Goal: Information Seeking & Learning: Find specific fact

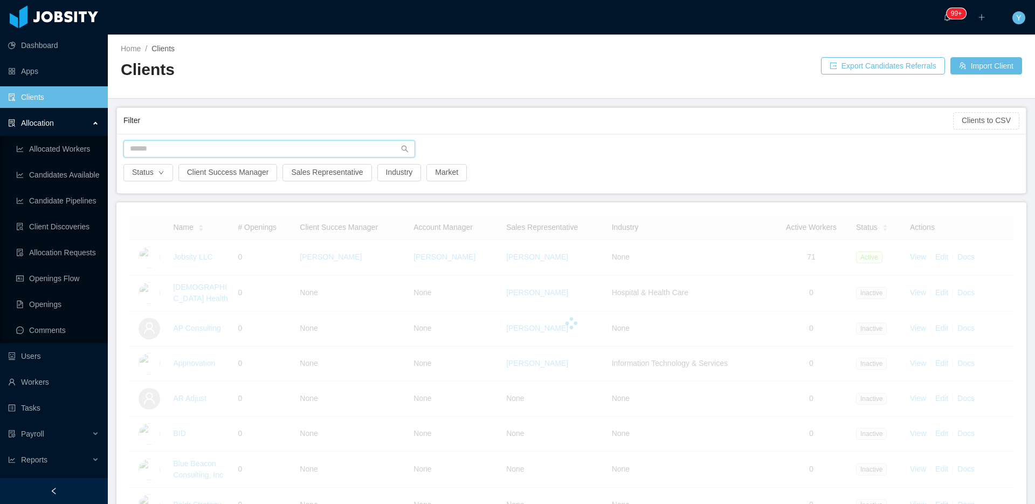
click at [351, 153] on input "text" at bounding box center [269, 148] width 292 height 17
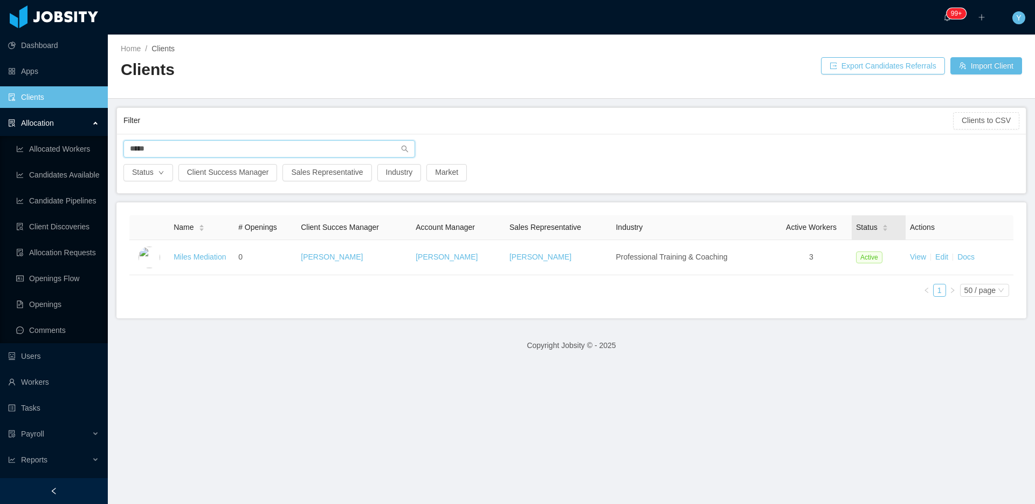
type input "*****"
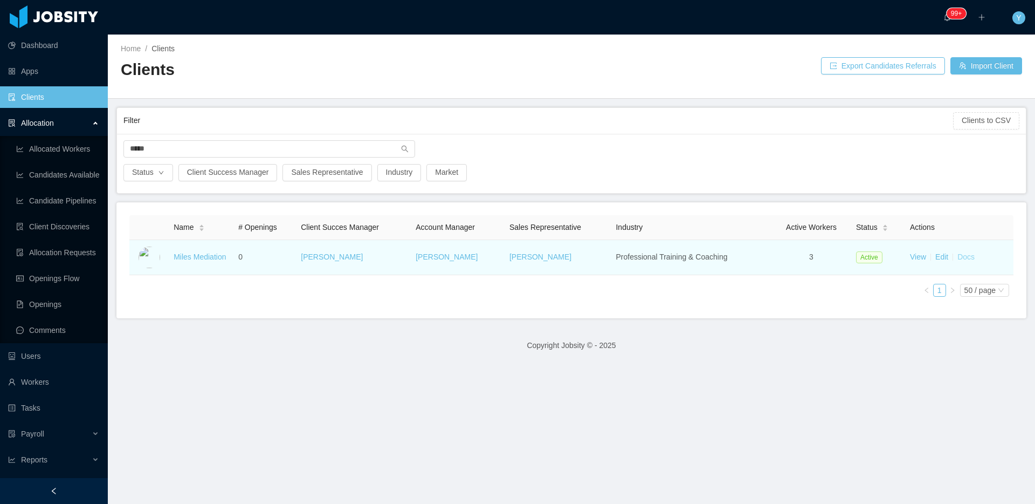
click at [961, 257] on link "Docs" at bounding box center [965, 256] width 17 height 9
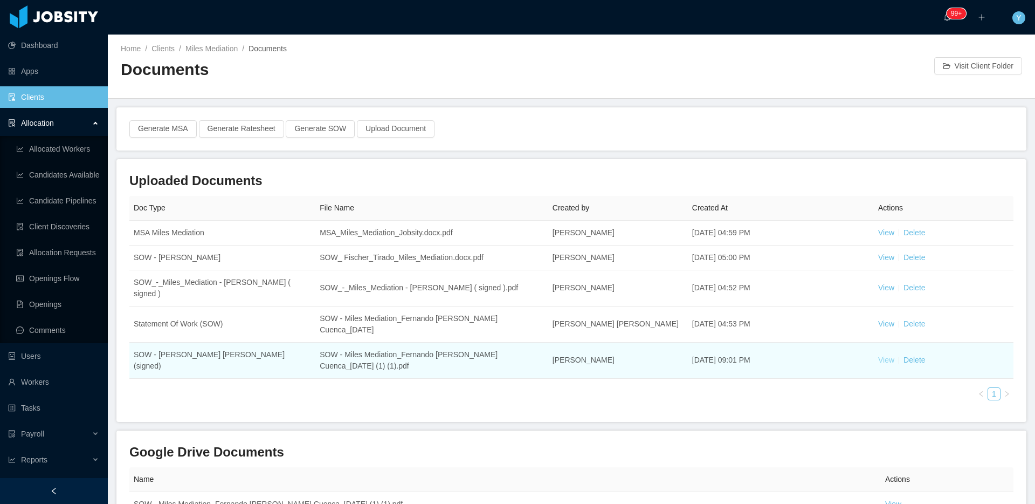
click at [882, 359] on link "View" at bounding box center [886, 359] width 16 height 9
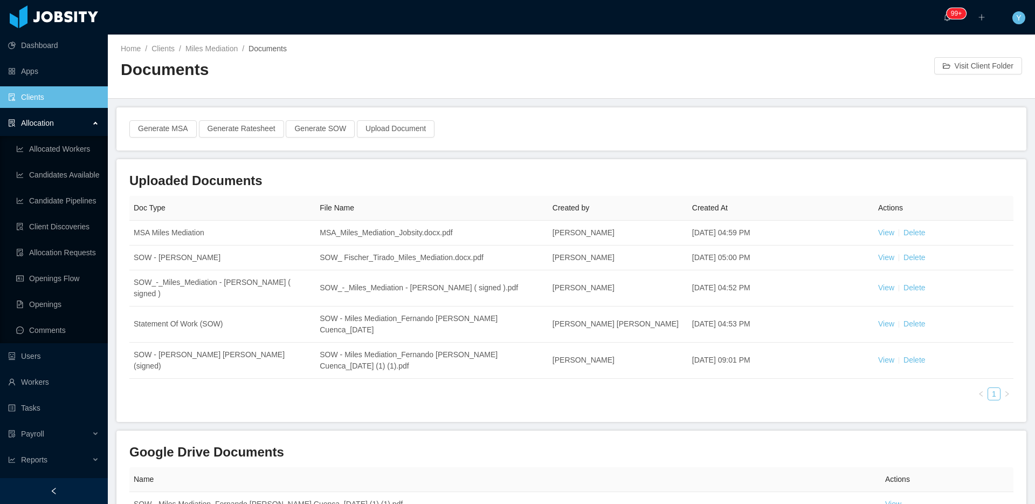
click at [50, 104] on link "Clients" at bounding box center [53, 97] width 91 height 22
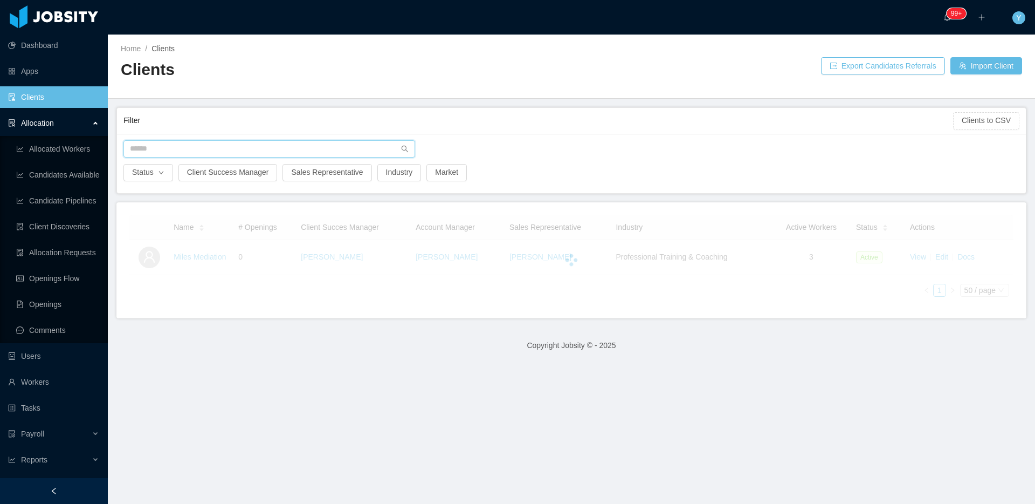
click at [193, 150] on input "text" at bounding box center [269, 148] width 292 height 17
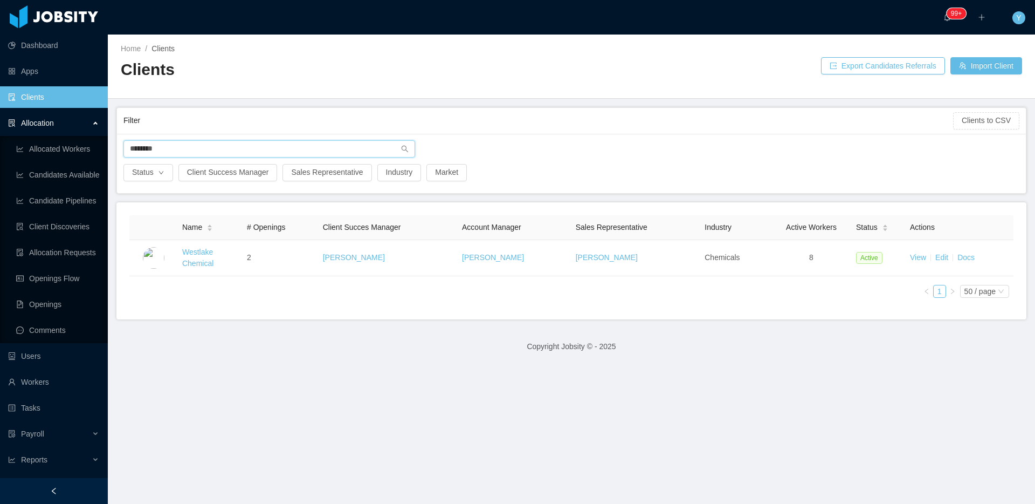
type input "********"
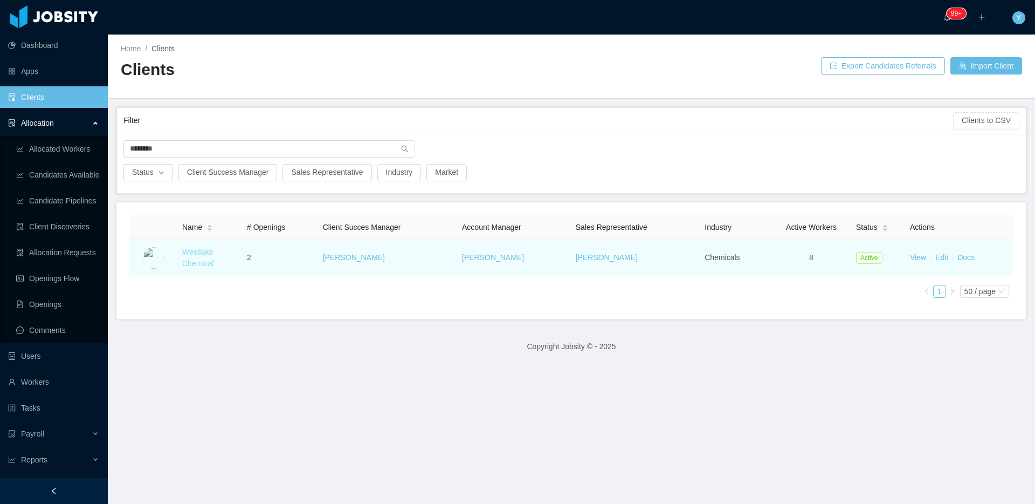
click at [192, 251] on link "Westlake Chemical" at bounding box center [197, 257] width 31 height 20
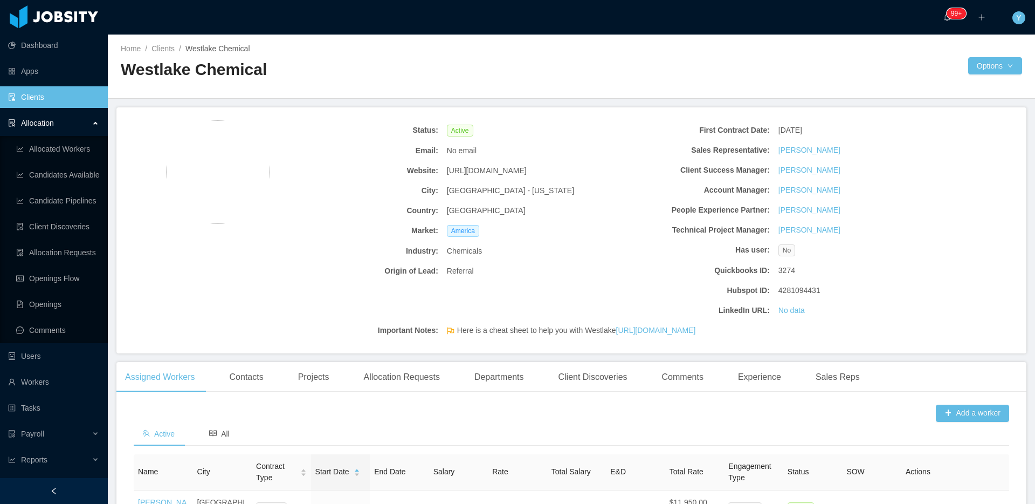
click at [435, 146] on b "Email:" at bounding box center [359, 150] width 157 height 11
click at [991, 66] on button "Options" at bounding box center [995, 65] width 54 height 17
click at [971, 112] on link "Documents" at bounding box center [953, 112] width 117 height 23
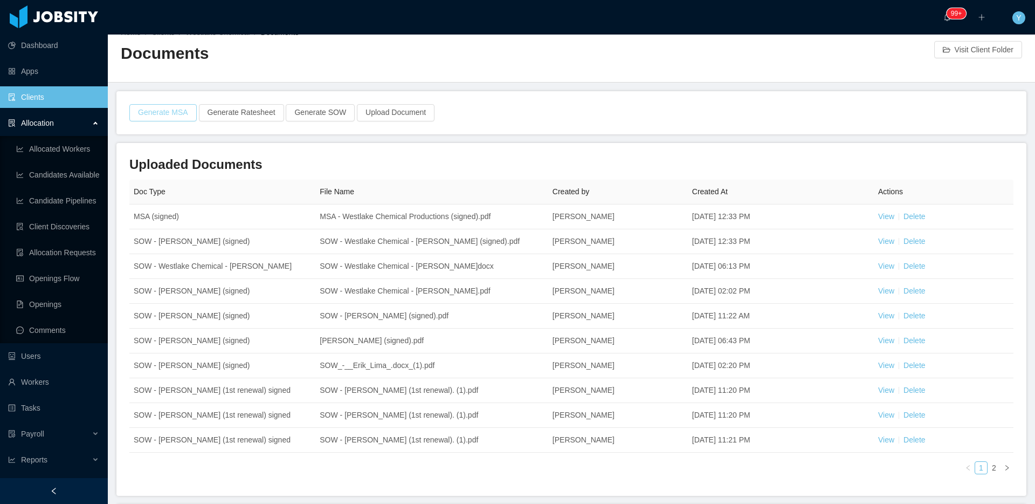
scroll to position [18, 0]
click at [989, 464] on link "2" at bounding box center [994, 466] width 12 height 12
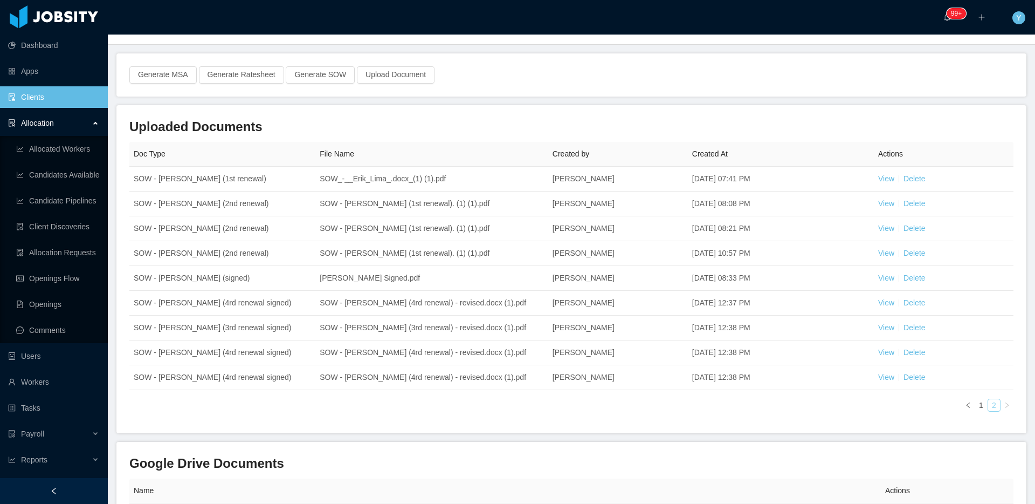
scroll to position [52, 0]
click at [975, 404] on link "1" at bounding box center [981, 407] width 12 height 12
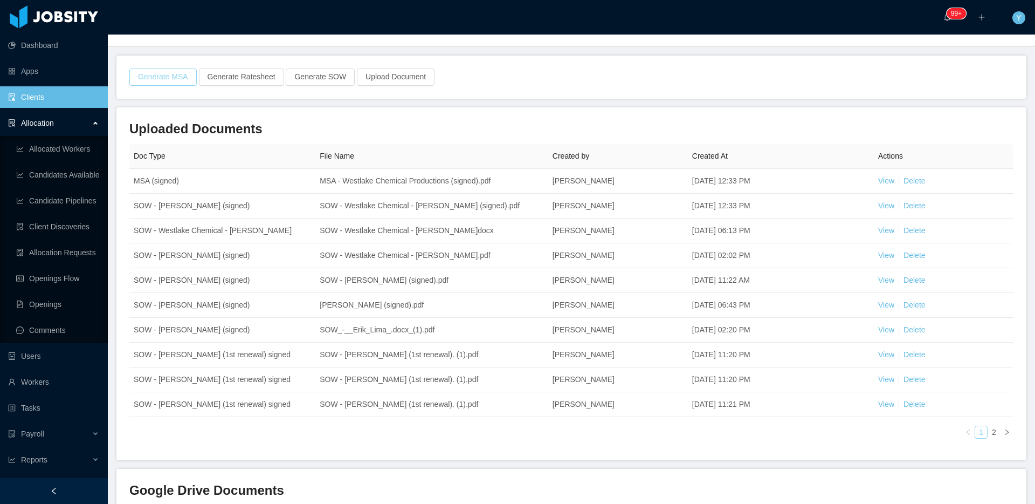
scroll to position [0, 0]
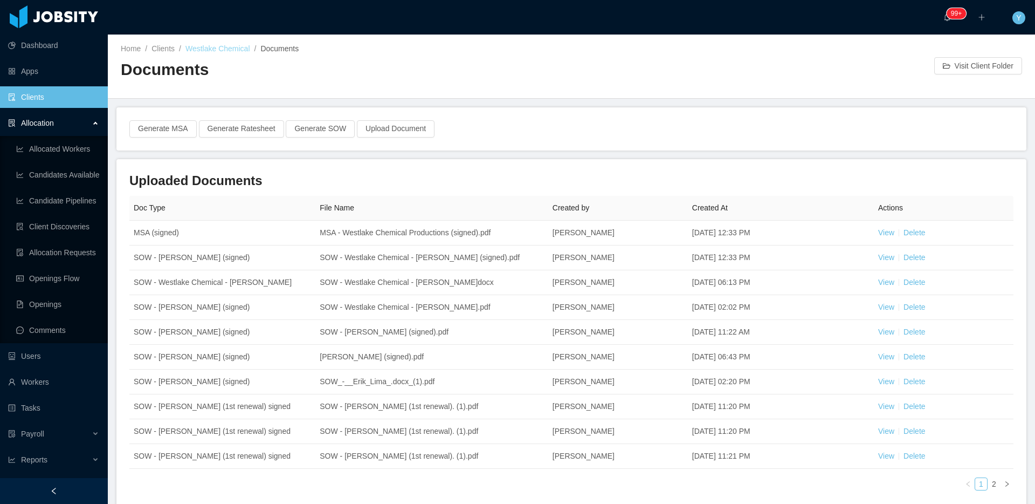
click at [206, 46] on link "Westlake Chemical" at bounding box center [217, 48] width 65 height 9
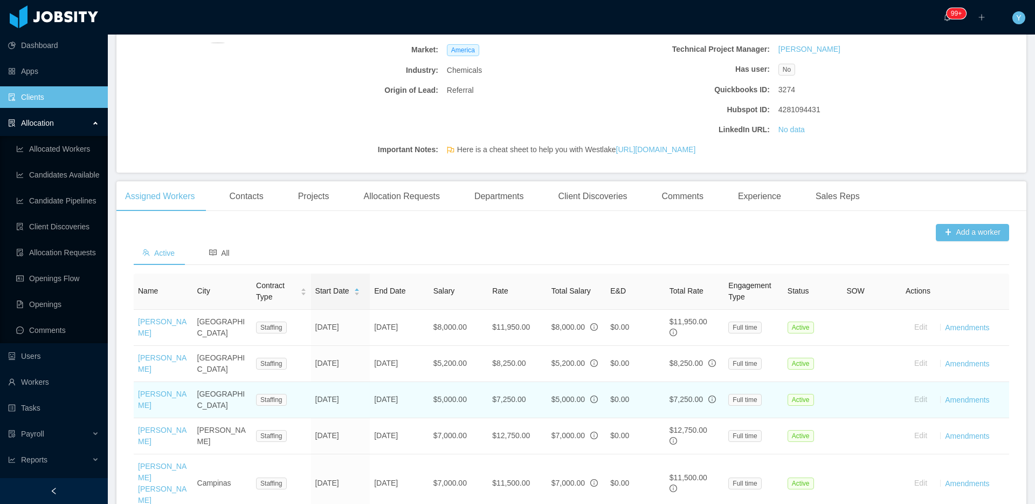
scroll to position [362, 0]
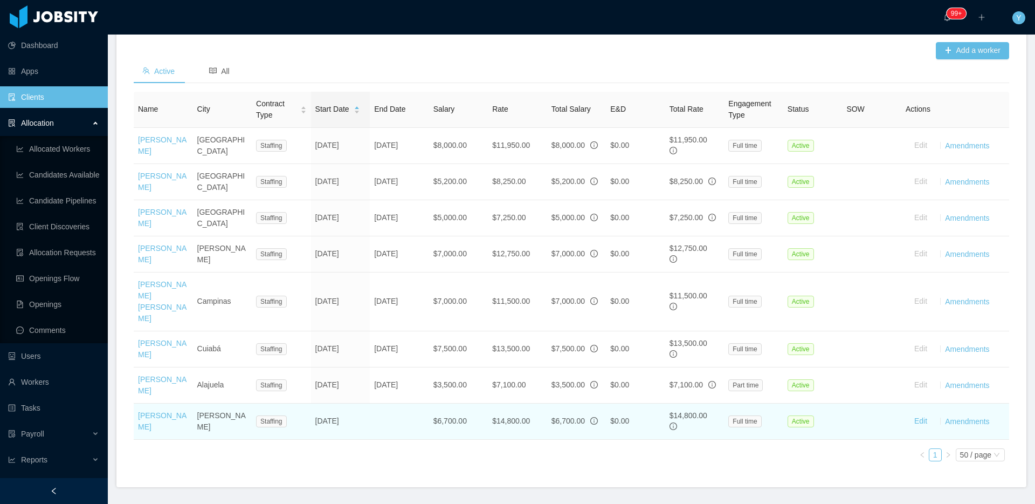
drag, startPoint x: 174, startPoint y: 453, endPoint x: 134, endPoint y: 430, distance: 46.4
click at [134, 430] on td "Rodrigo Parada Vásquez" at bounding box center [163, 421] width 59 height 36
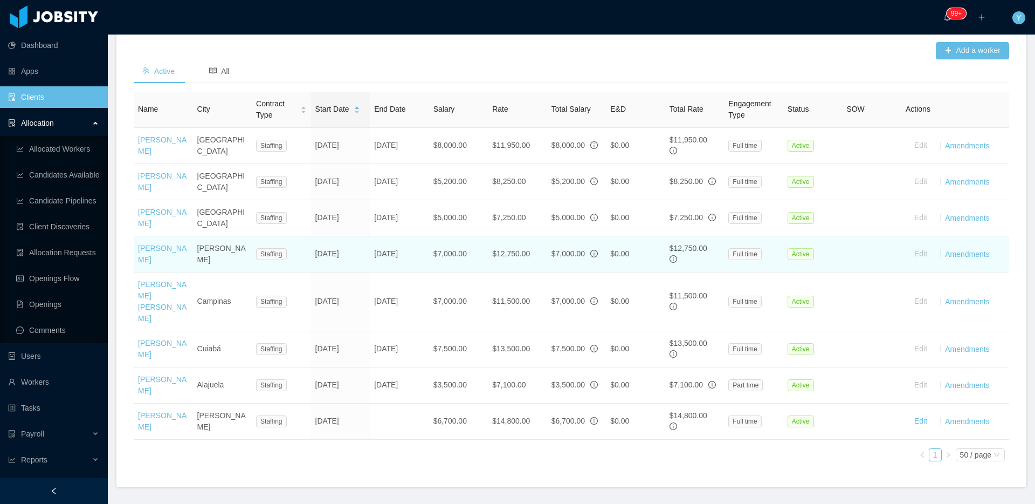
copy link "Rodrigo Parada Vásquez"
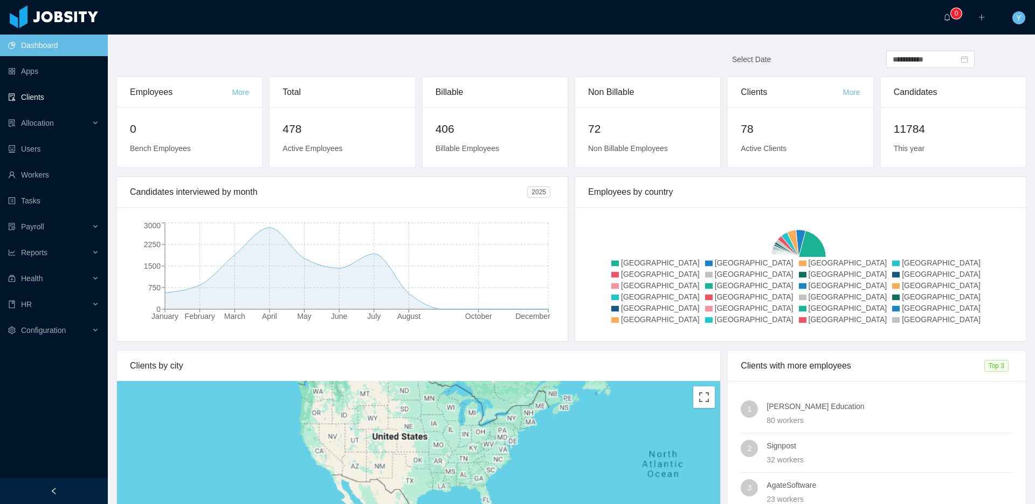
click at [57, 104] on link "Clients" at bounding box center [53, 97] width 91 height 22
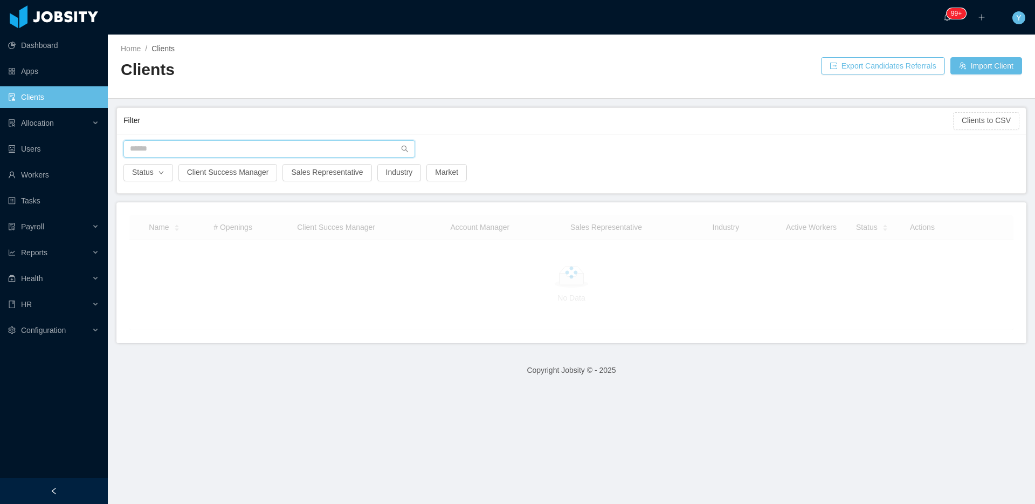
click at [191, 140] on input "text" at bounding box center [269, 148] width 292 height 17
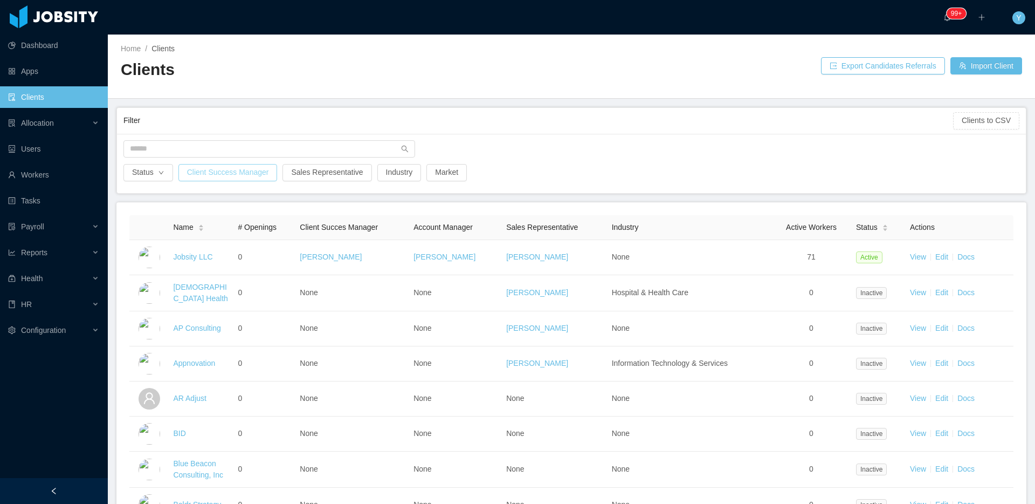
click at [263, 172] on button "Client Success Manager" at bounding box center [227, 172] width 99 height 17
click at [203, 219] on div "Search client success manager" at bounding box center [227, 220] width 144 height 11
type input "*****"
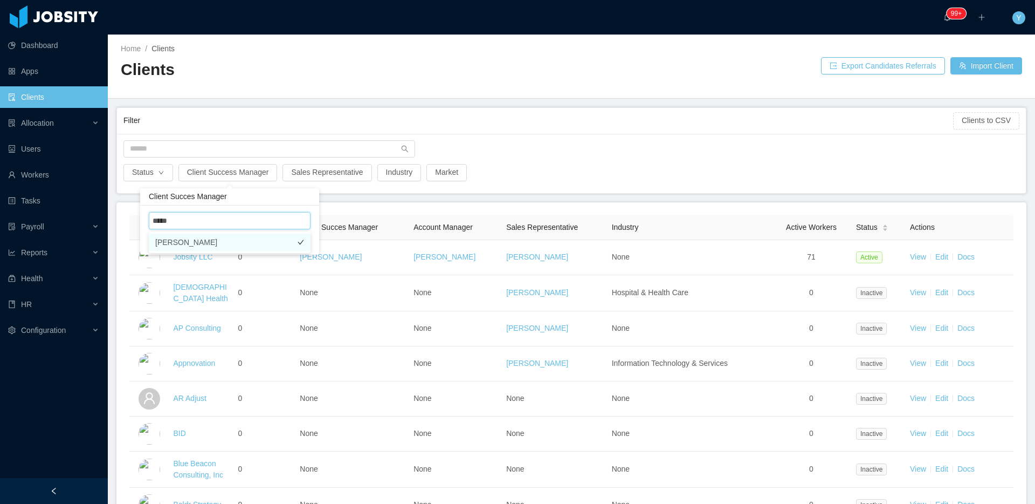
click at [203, 242] on li "[PERSON_NAME]" at bounding box center [230, 241] width 162 height 17
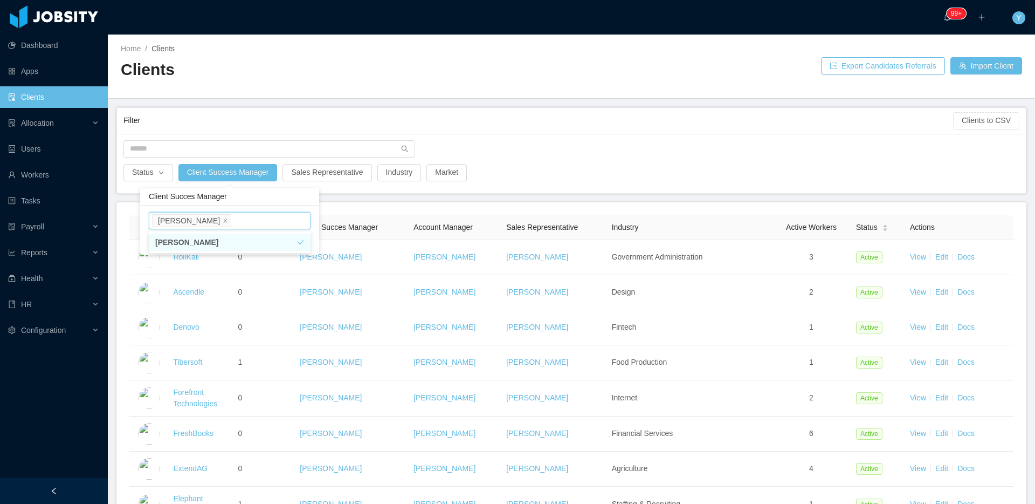
click at [438, 121] on div "Filter" at bounding box center [538, 121] width 830 height 20
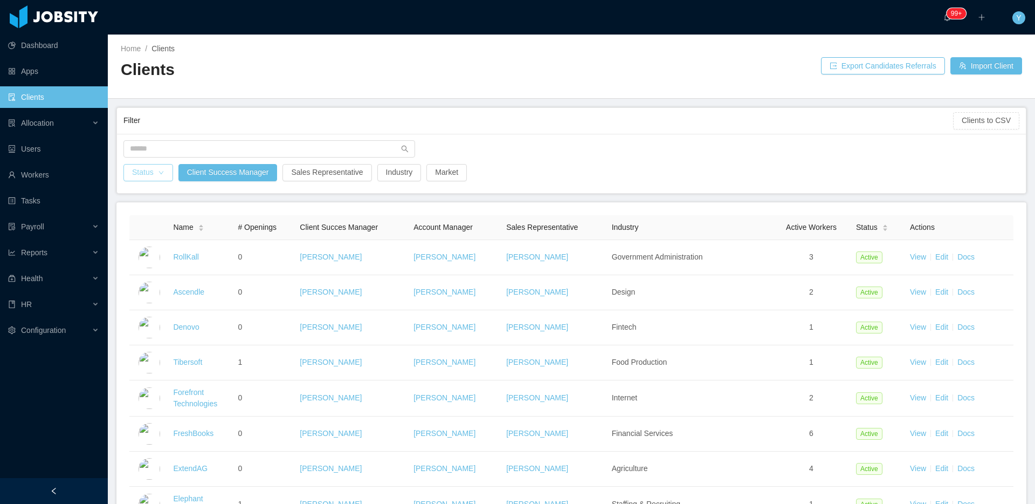
click at [140, 174] on button "Status" at bounding box center [148, 172] width 50 height 17
click at [143, 198] on li "Active" at bounding box center [148, 193] width 50 height 17
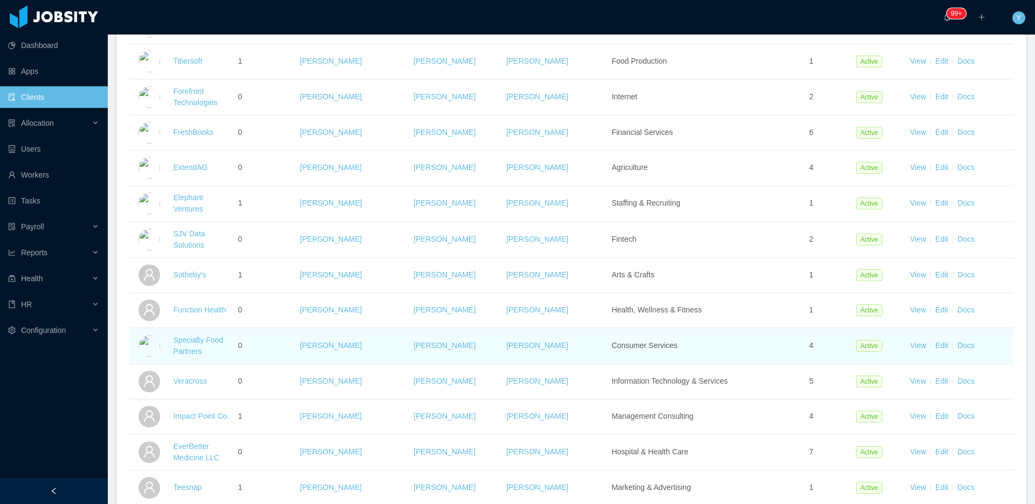
scroll to position [392, 0]
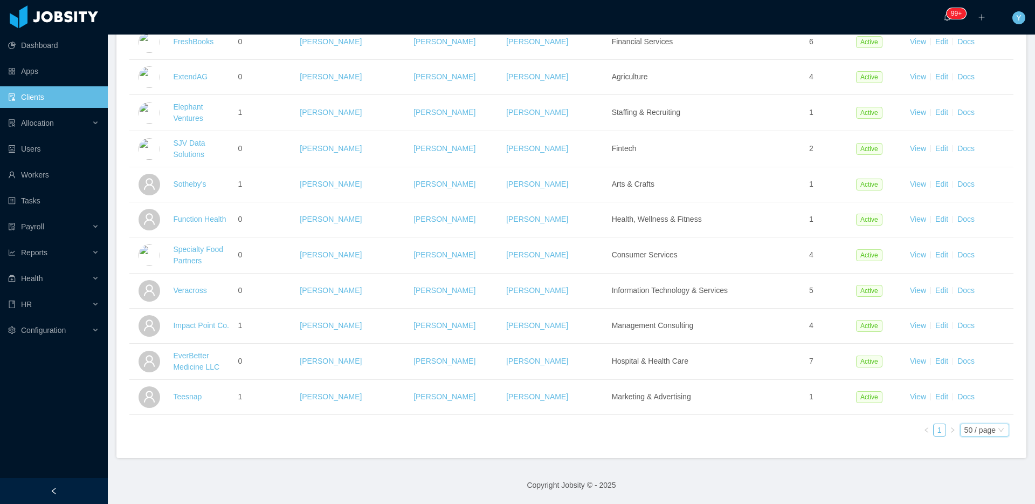
click at [984, 434] on div "50 / page" at bounding box center [980, 430] width 31 height 12
click at [802, 449] on div "Name # Openings Client Succes Manager Account Manager Sales Representative Indu…" at bounding box center [571, 134] width 910 height 647
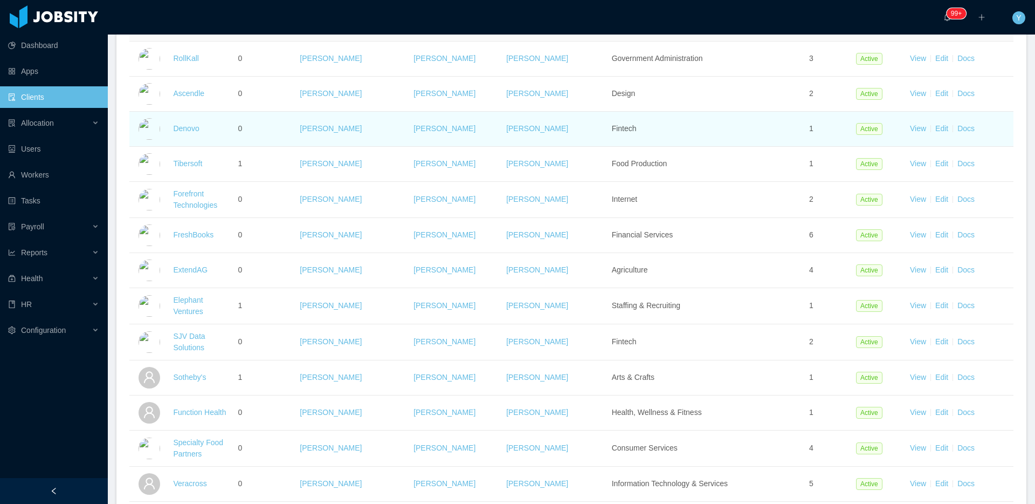
scroll to position [0, 0]
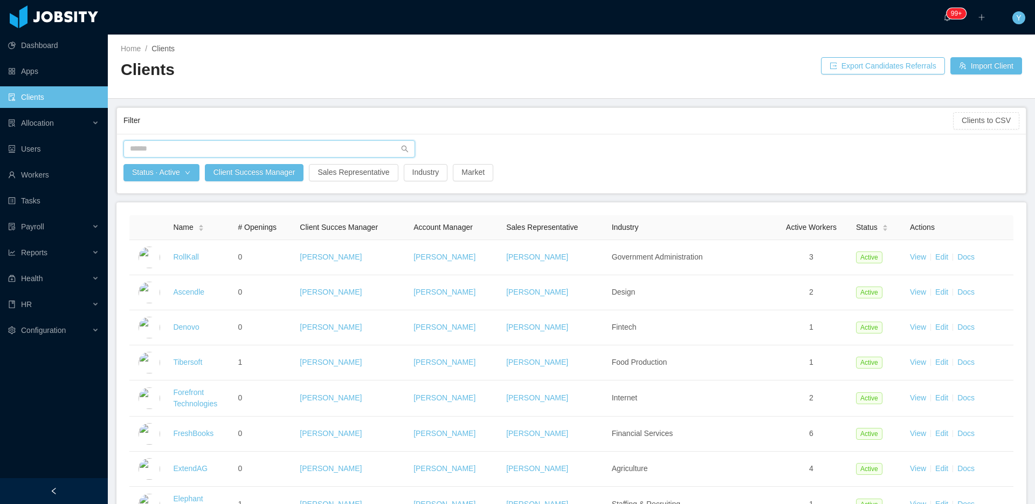
click at [144, 150] on input "text" at bounding box center [269, 148] width 292 height 17
click at [564, 100] on main "Home / Clients / Clients Export Candidates Referrals Import Client Filter Clien…" at bounding box center [571, 269] width 927 height 469
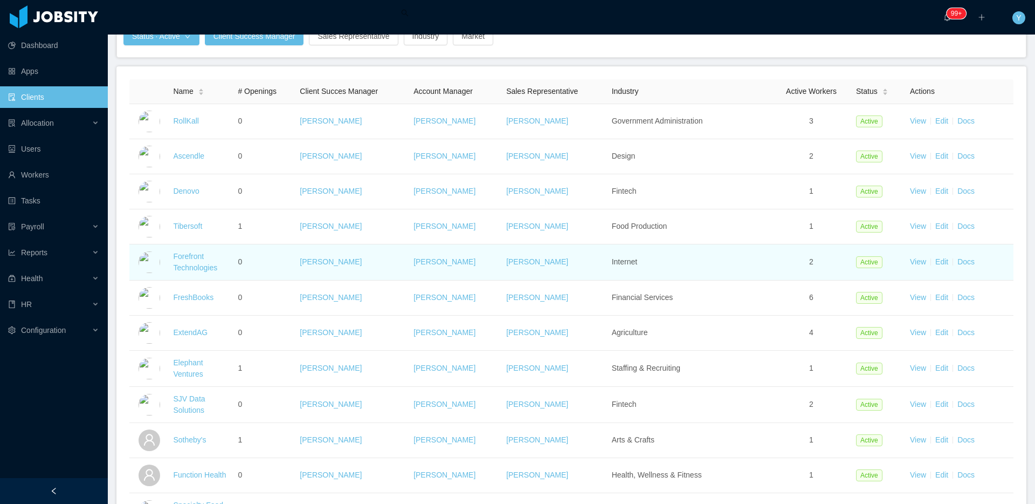
scroll to position [152, 0]
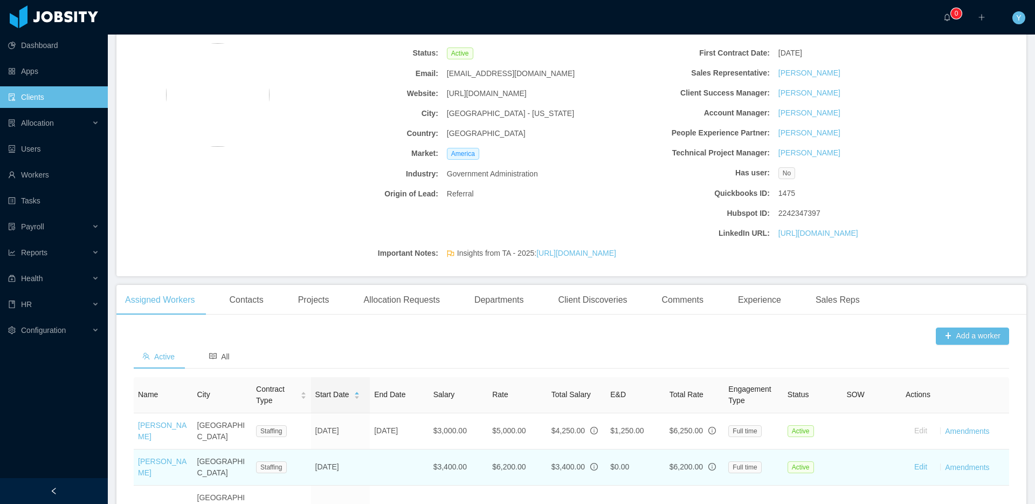
scroll to position [196, 0]
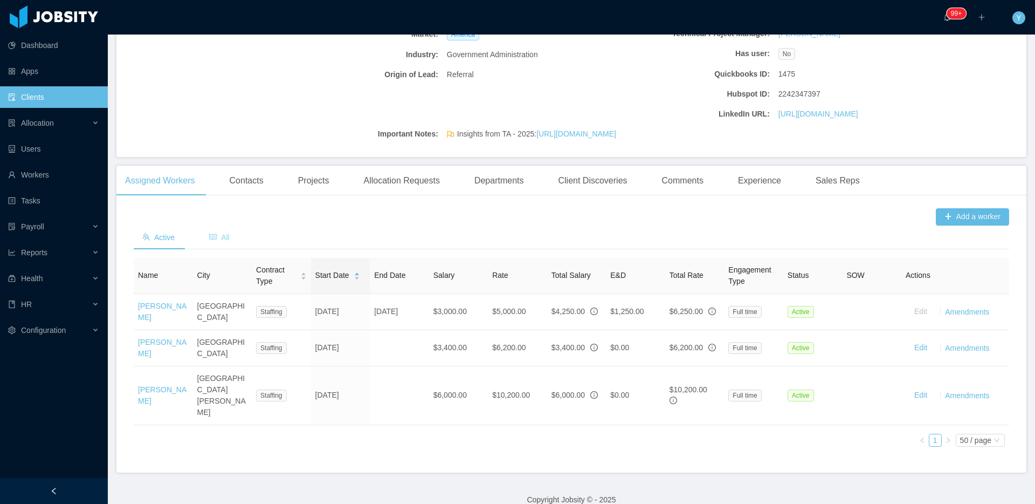
click at [223, 243] on div "All" at bounding box center [220, 237] width 38 height 24
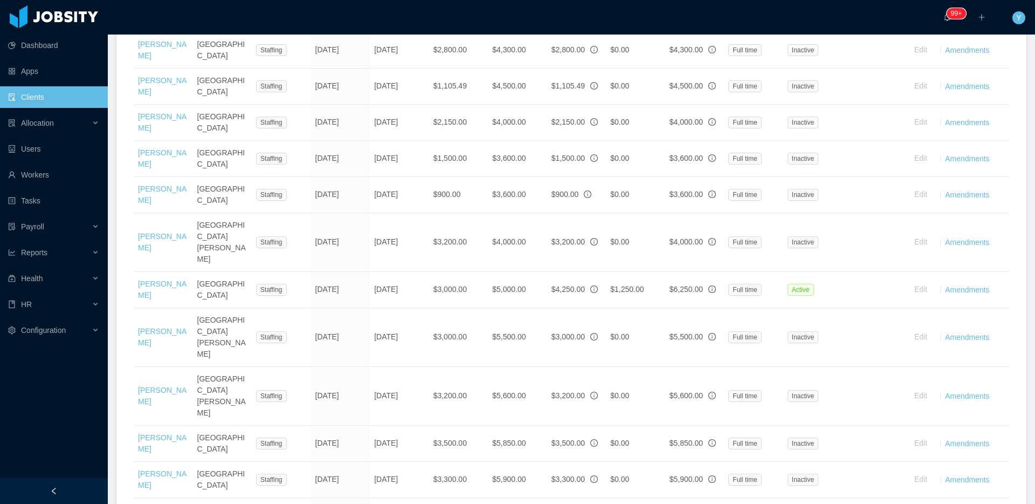
scroll to position [523, 0]
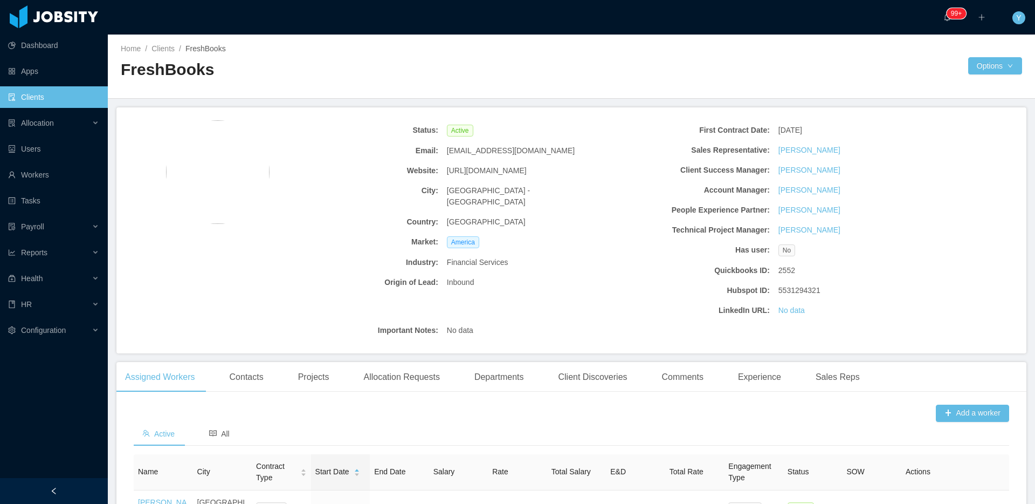
scroll to position [291, 0]
